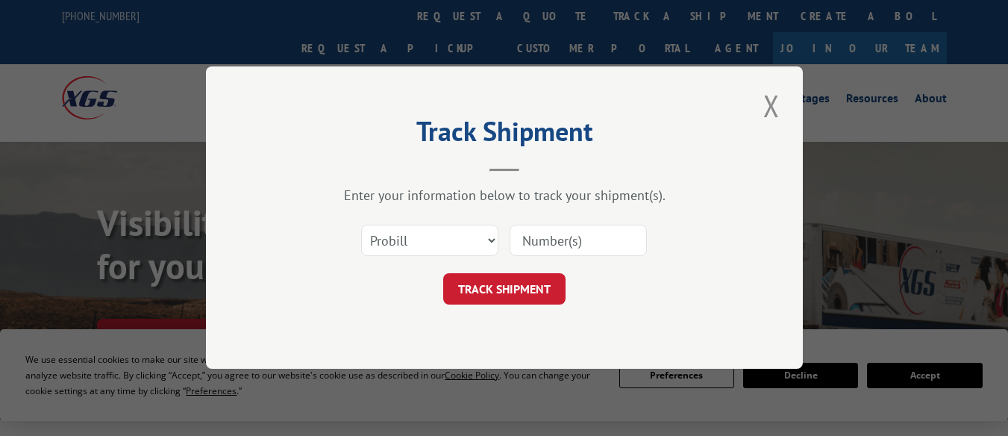
click at [424, 227] on select "Select category... Probill BOL PO" at bounding box center [429, 240] width 137 height 31
select select "bol"
click at [361, 225] on select "Select category... Probill BOL PO" at bounding box center [429, 240] width 137 height 31
click at [522, 238] on input at bounding box center [577, 240] width 137 height 31
paste input "5956646"
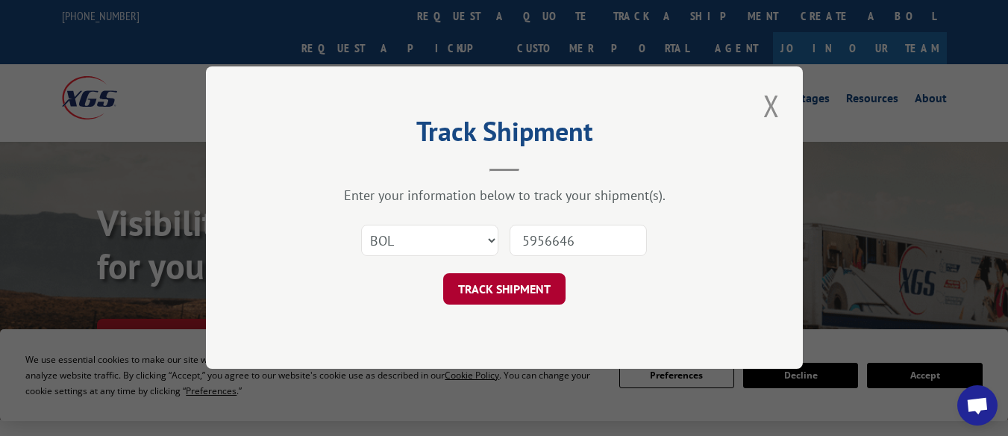
type input "5956646"
click at [495, 300] on button "TRACK SHIPMENT" at bounding box center [504, 289] width 122 height 31
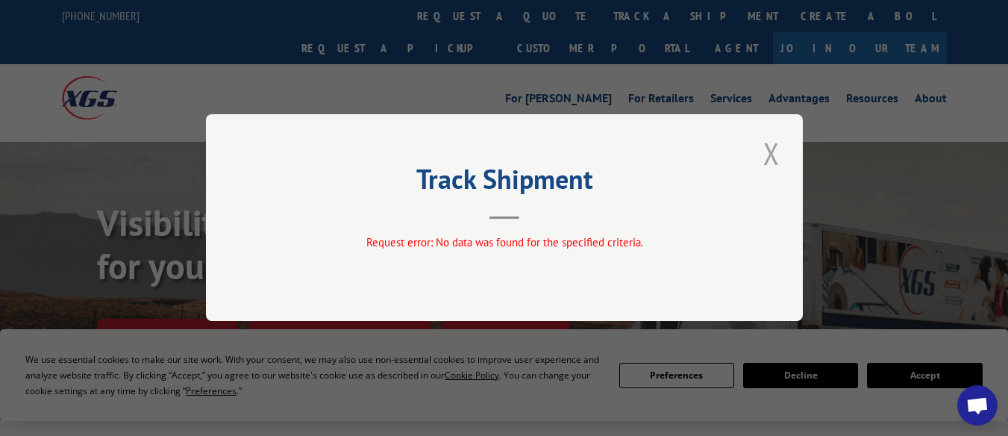
click at [782, 151] on button "Close modal" at bounding box center [770, 153] width 25 height 41
